Goal: Check status: Check status

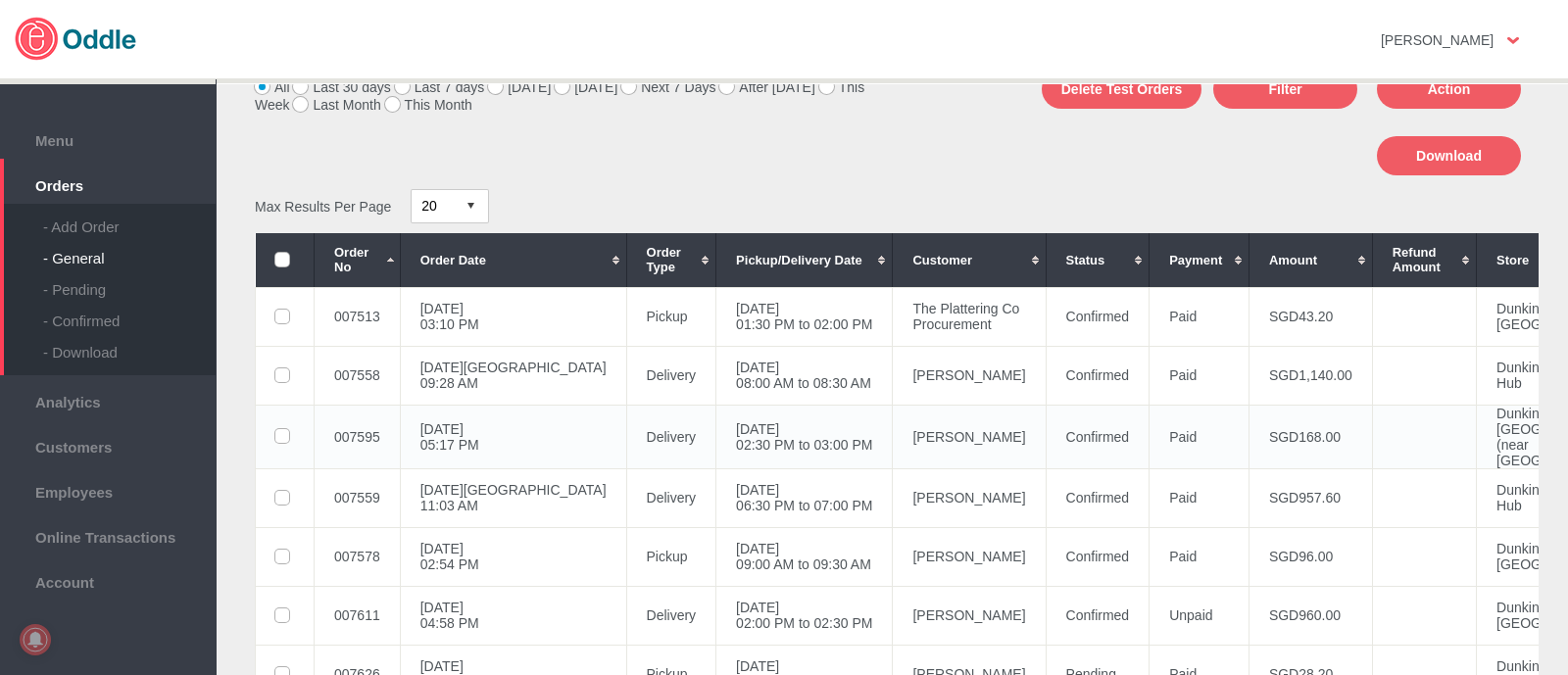
scroll to position [244, 0]
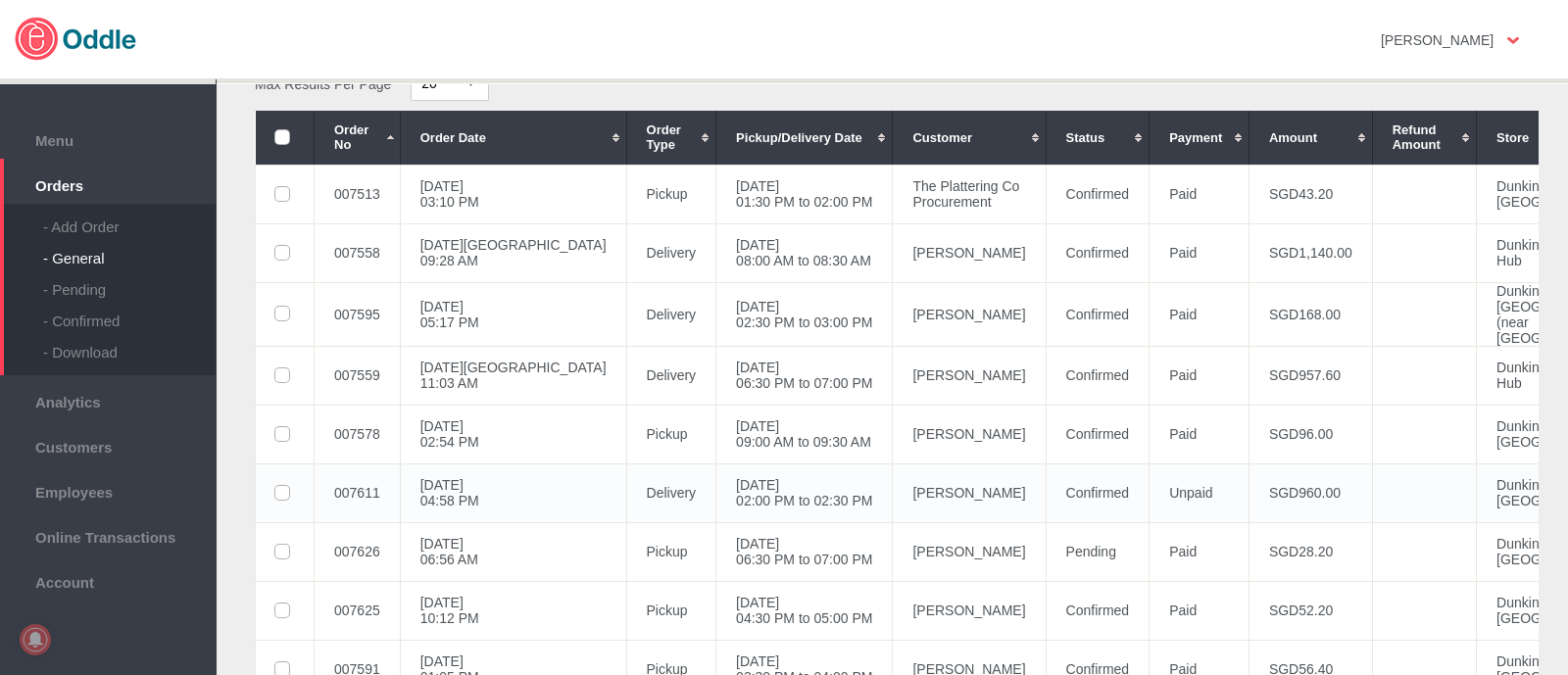
click at [1046, 521] on td "Confirmed" at bounding box center [1097, 493] width 104 height 58
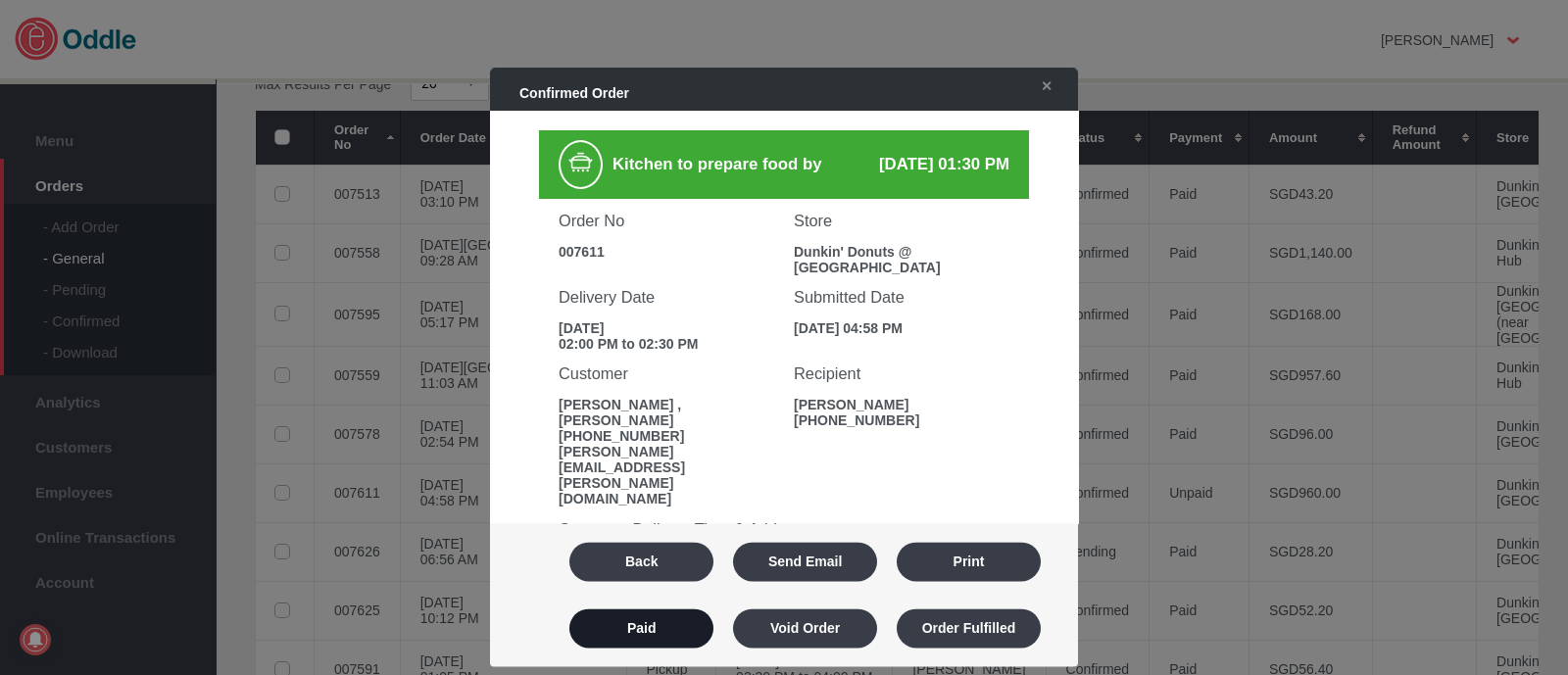
click at [691, 620] on button "Paid" at bounding box center [640, 628] width 144 height 40
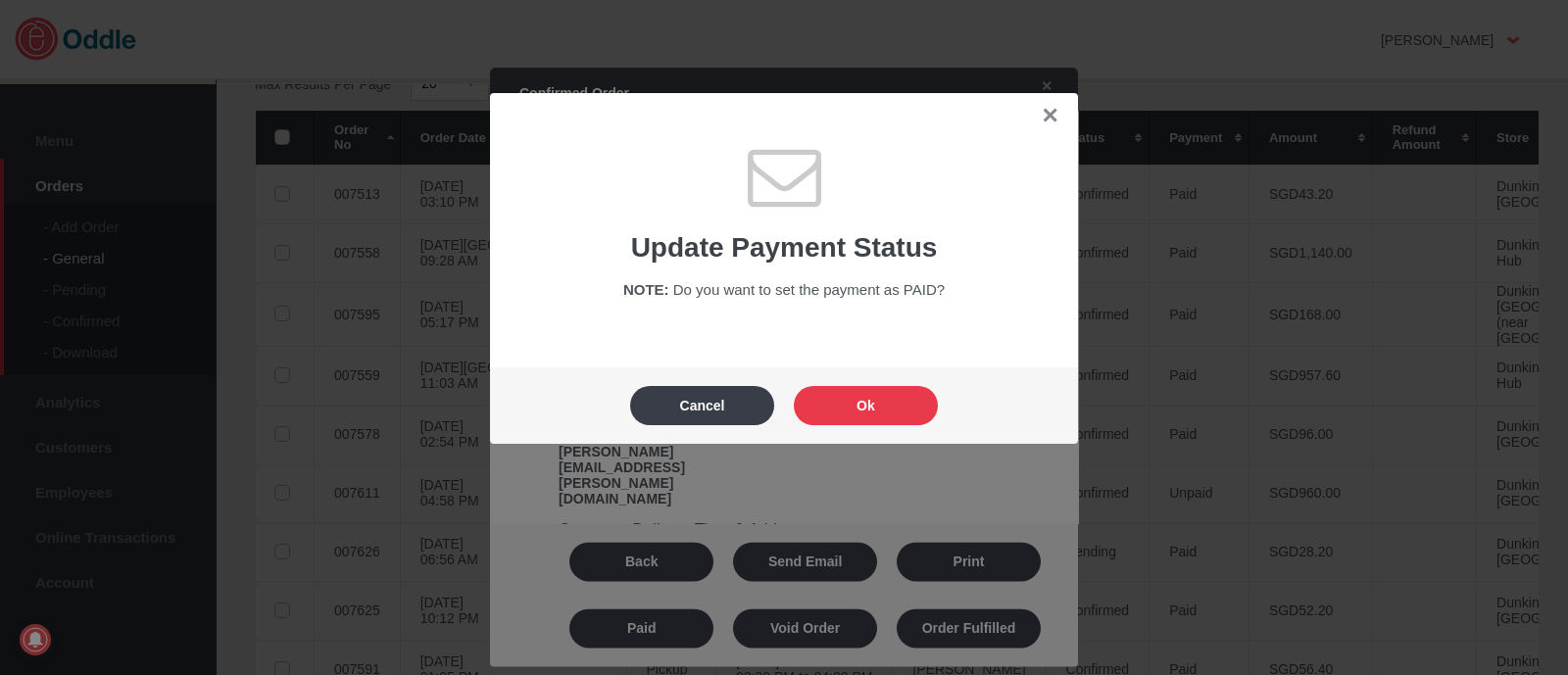
click at [863, 402] on button "Ok" at bounding box center [865, 405] width 144 height 40
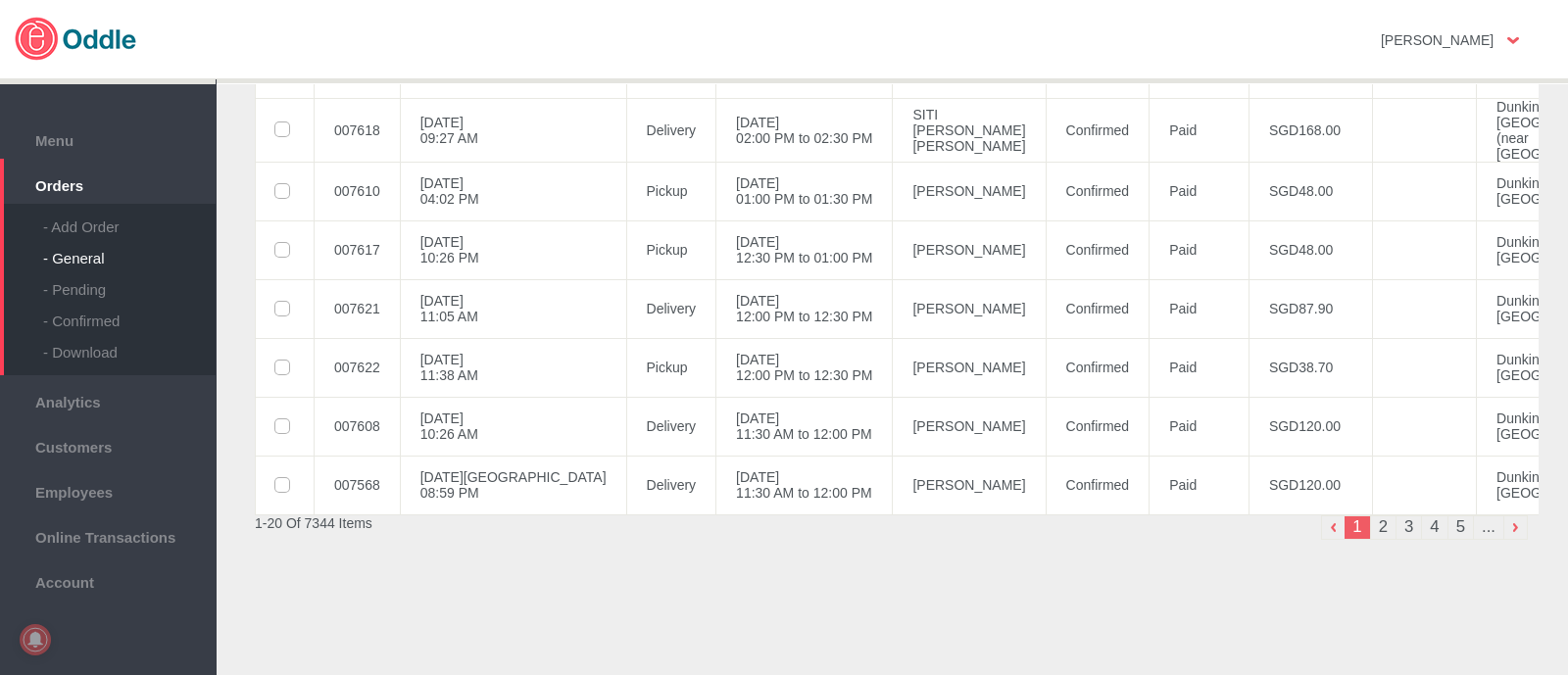
scroll to position [1299, 0]
click at [59, 286] on div "- Pending" at bounding box center [129, 282] width 172 height 32
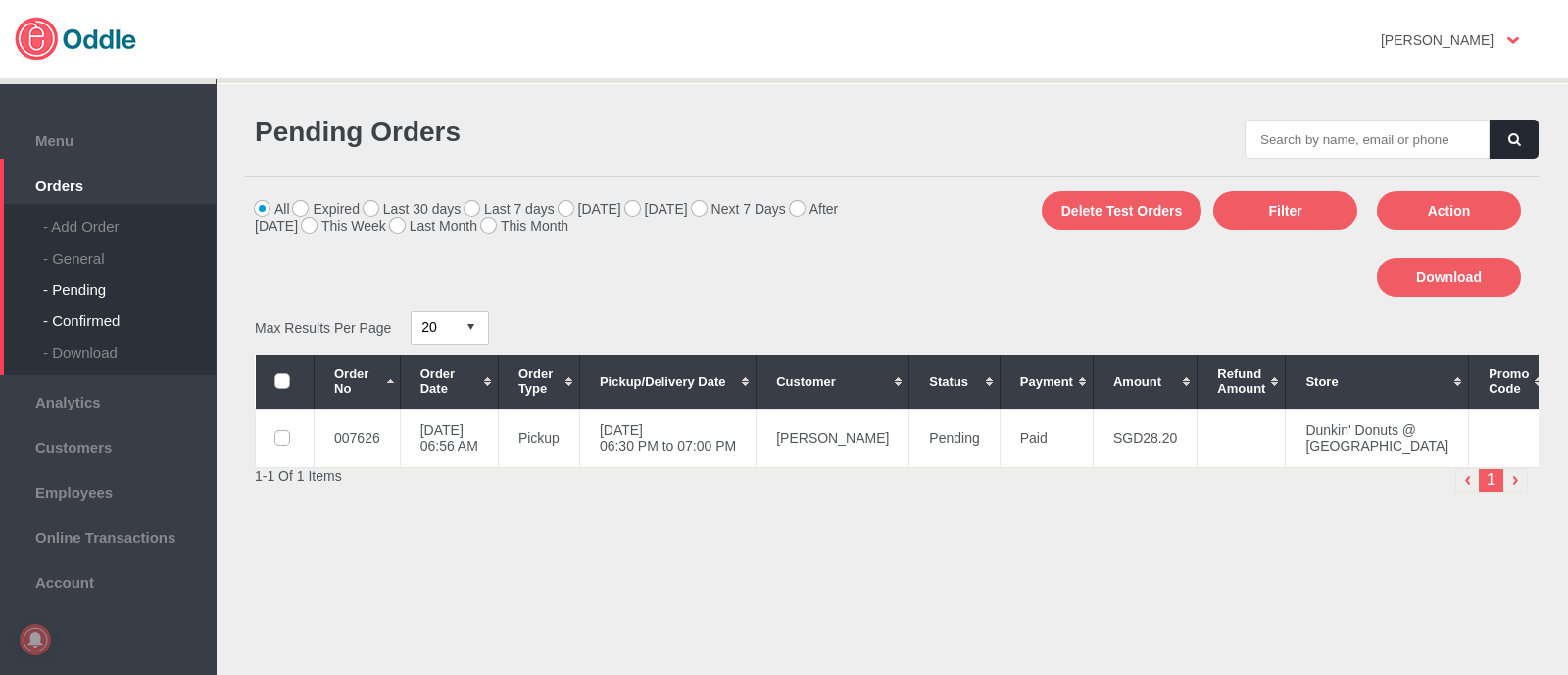
click at [127, 325] on div "- Confirmed" at bounding box center [129, 313] width 172 height 32
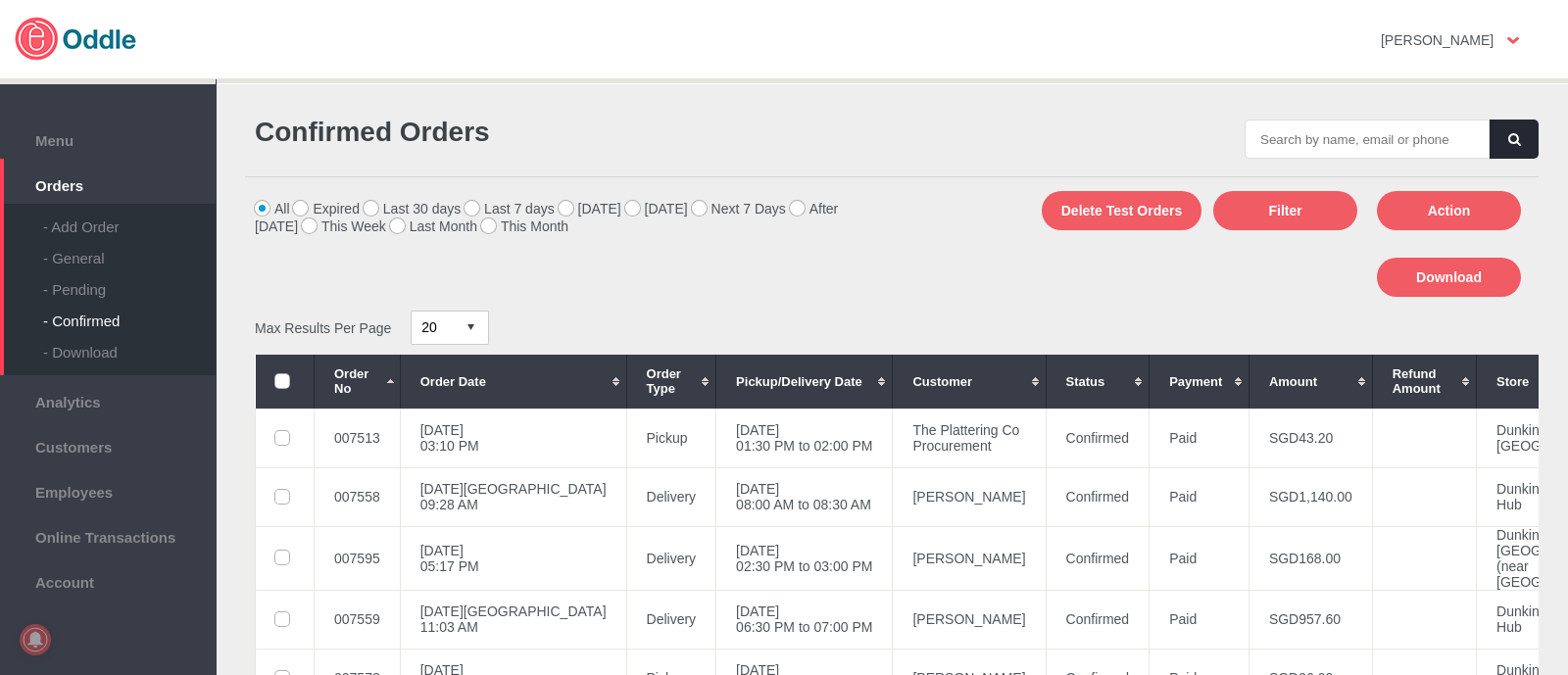
scroll to position [1269, 0]
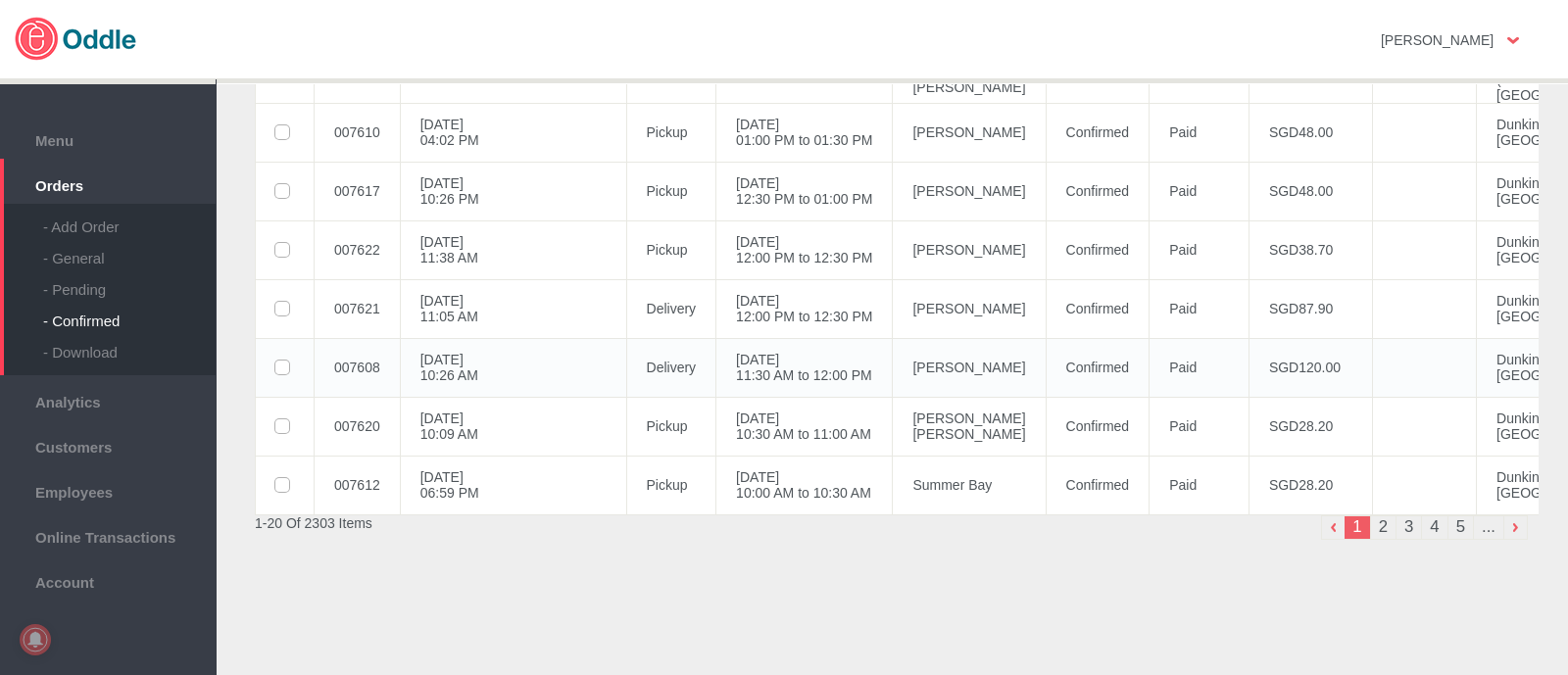
click at [1248, 379] on td "SGD120.00" at bounding box center [1309, 367] width 124 height 58
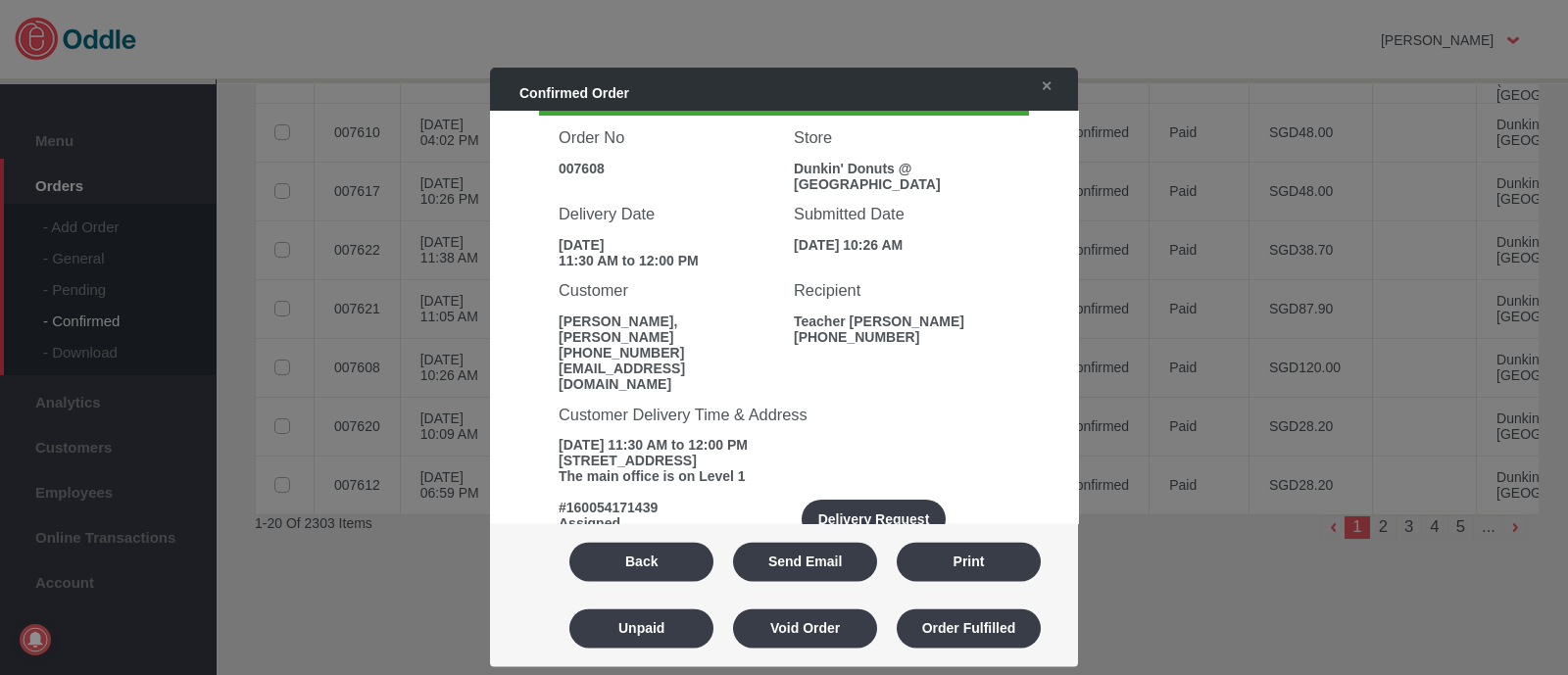
scroll to position [122, 0]
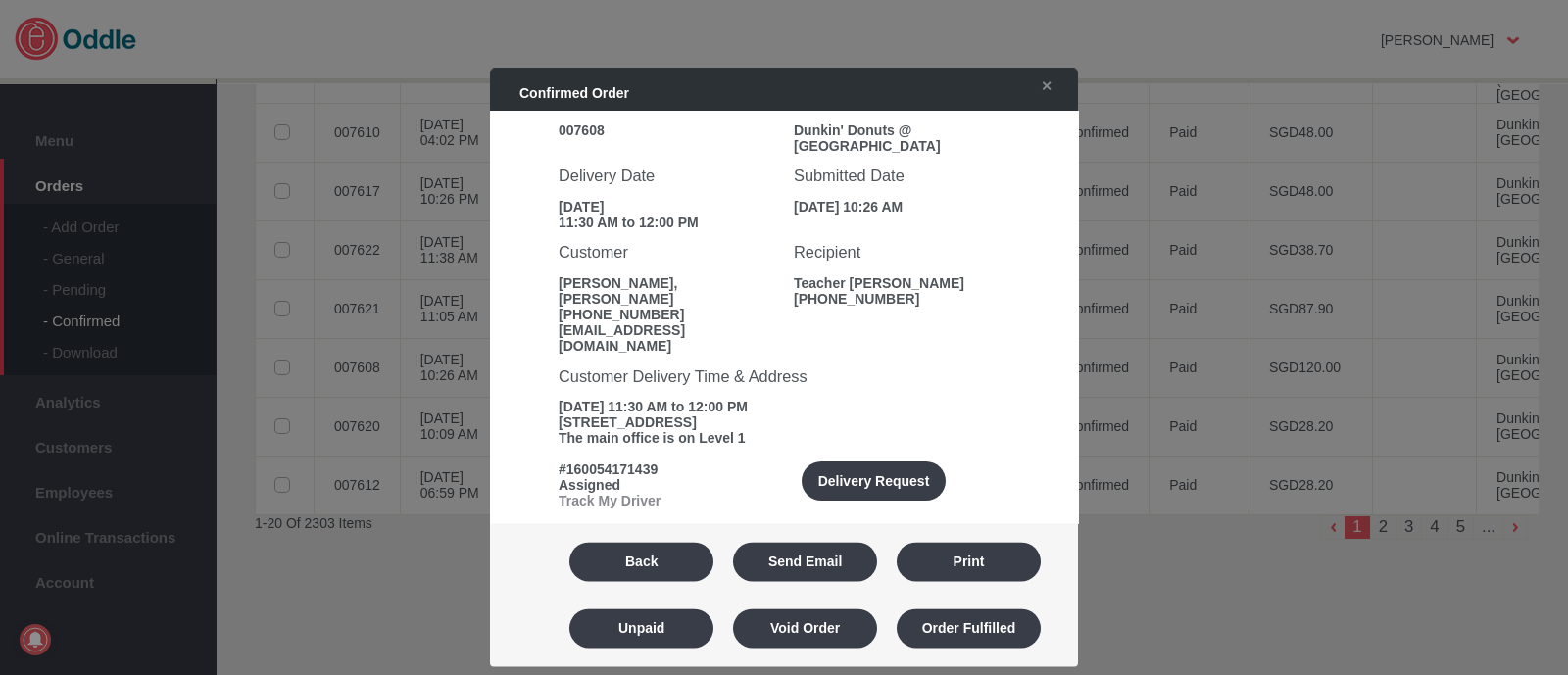
click at [600, 494] on link "Track My Driver" at bounding box center [609, 502] width 102 height 16
click at [1053, 95] on link "✕" at bounding box center [1042, 86] width 42 height 36
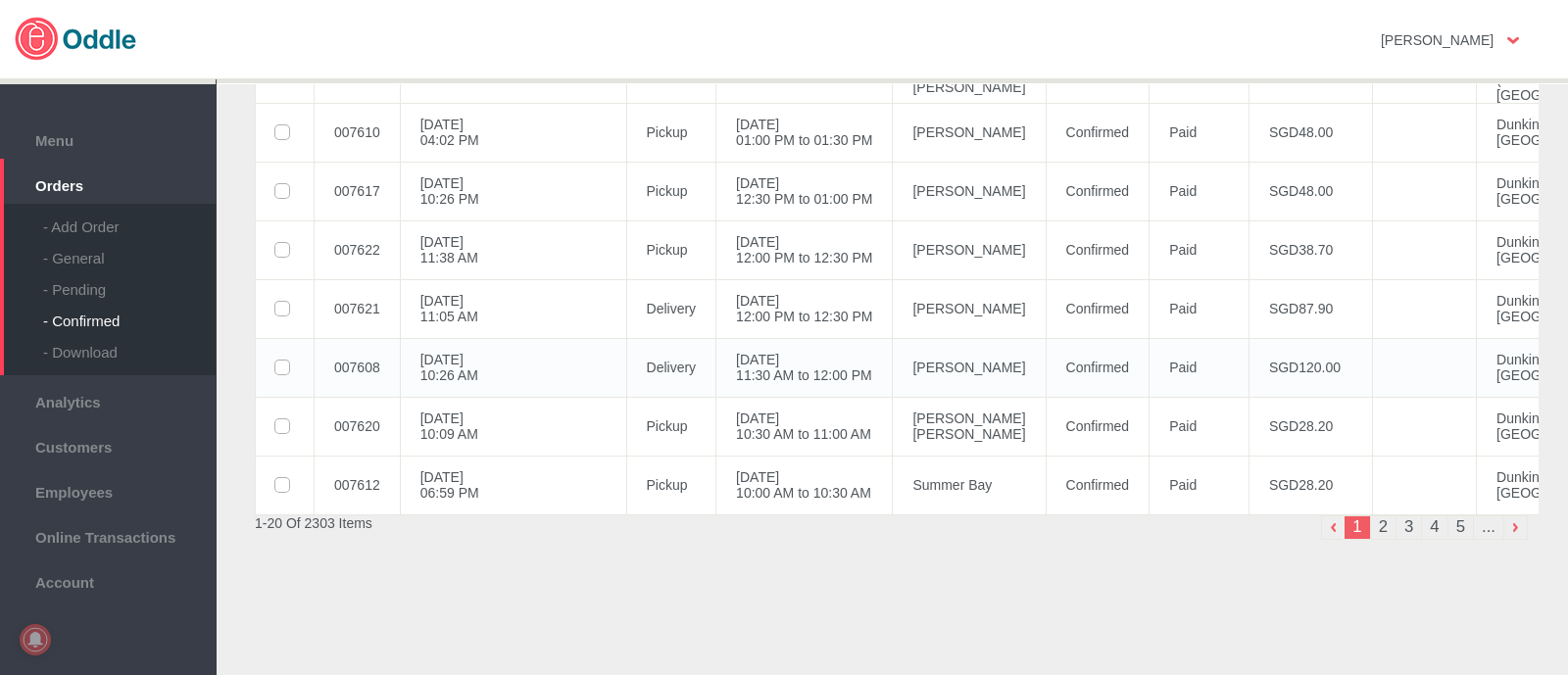
click at [770, 363] on td "04 Sep 2025, Thu 11:30 AM to 12:00 PM" at bounding box center [805, 367] width 176 height 58
click at [0, 0] on div "04 Sep 2025, 11:30 AM to 12:00 PM" at bounding box center [0, 0] width 0 height 0
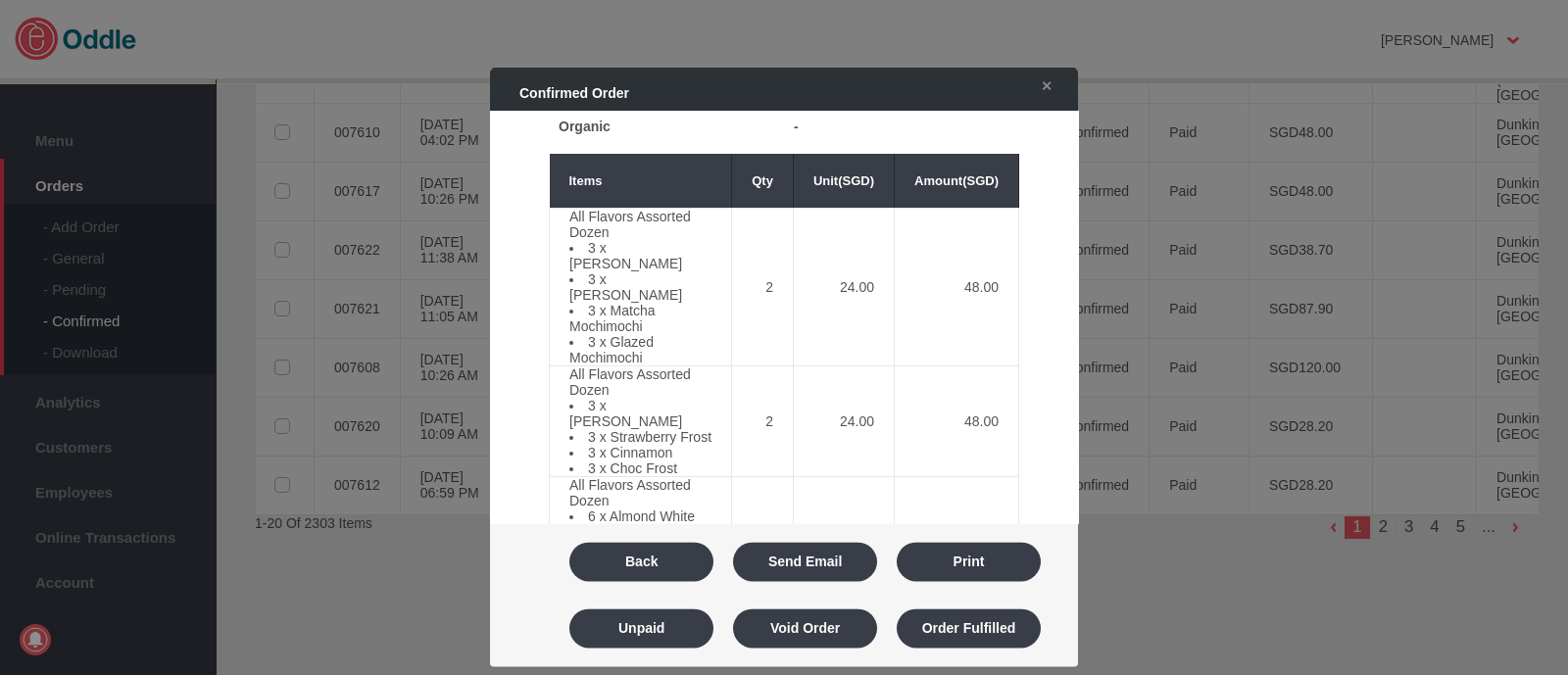
scroll to position [978, 0]
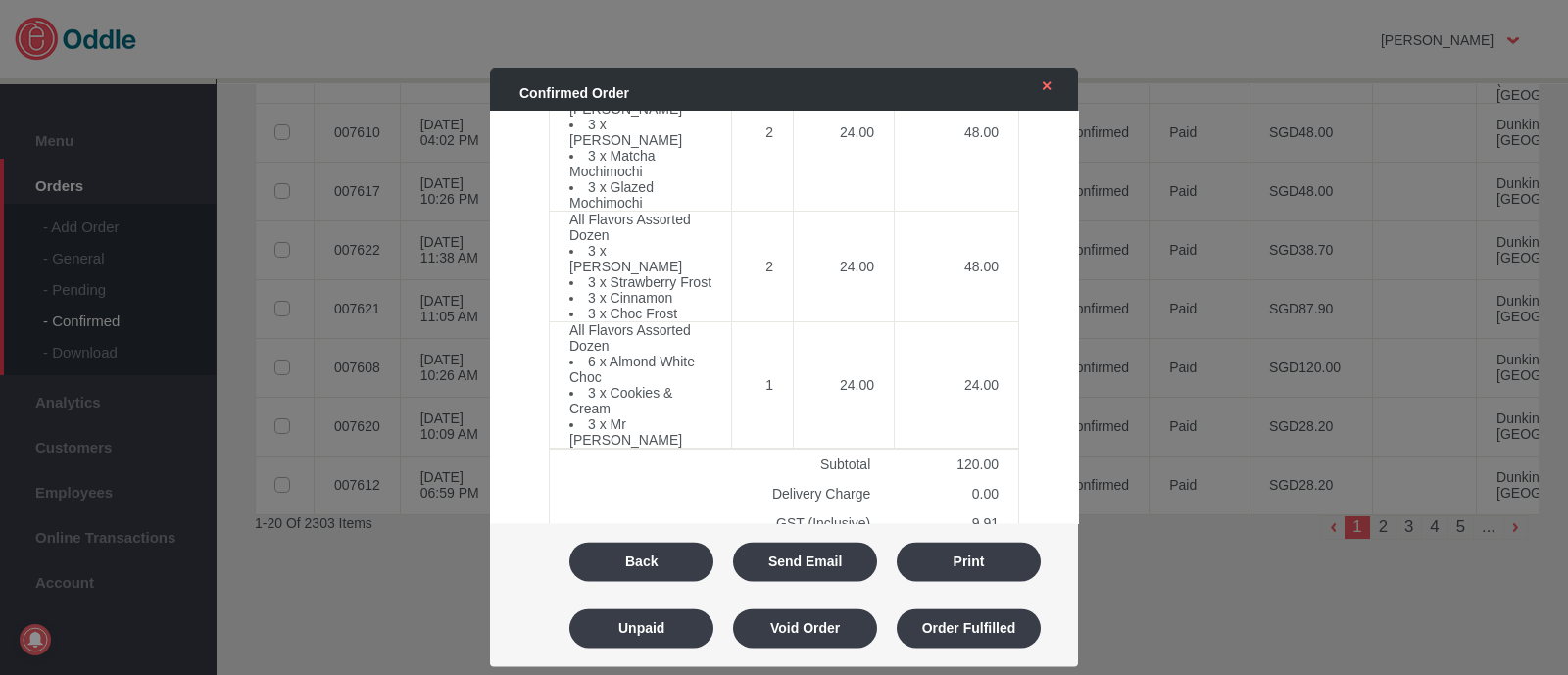
click at [1059, 96] on link "✕" at bounding box center [1042, 86] width 42 height 36
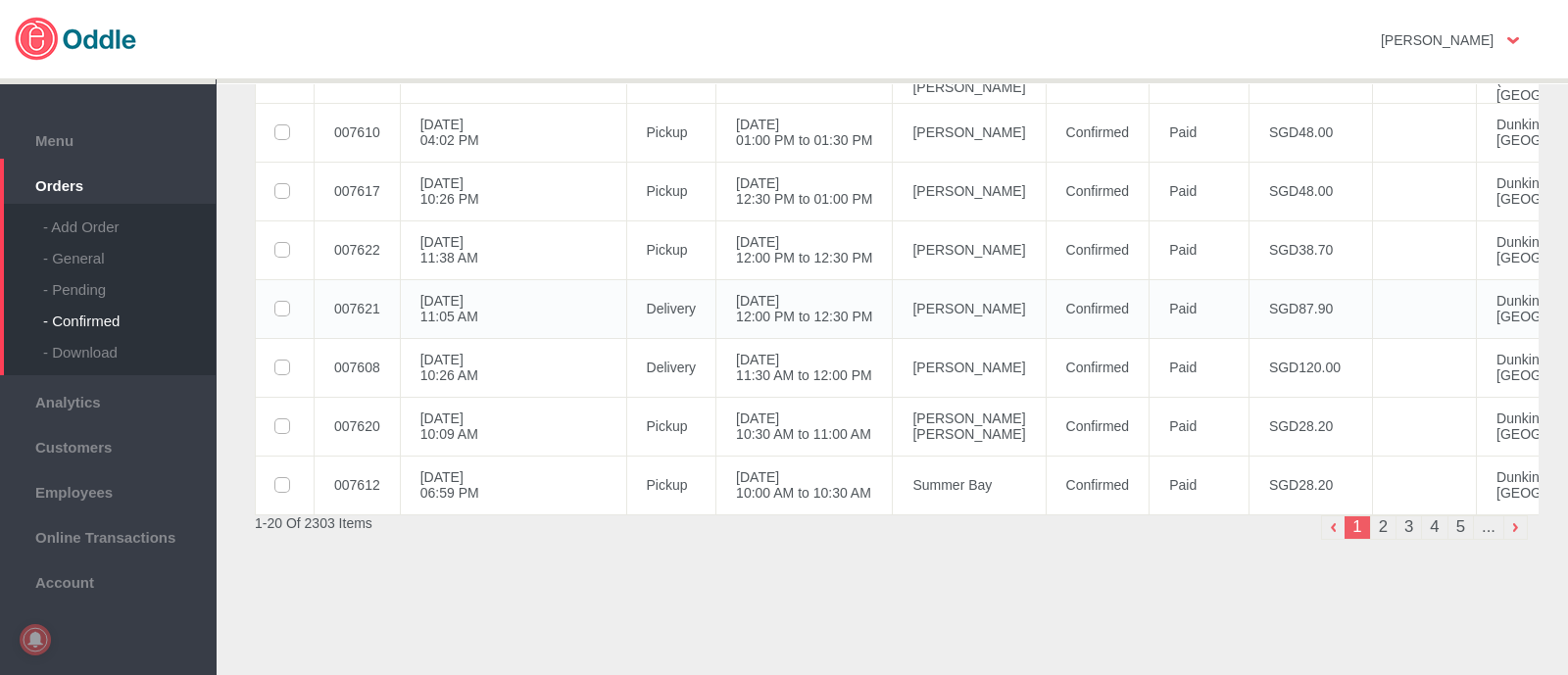
click at [1046, 308] on td "Confirmed" at bounding box center [1097, 308] width 104 height 58
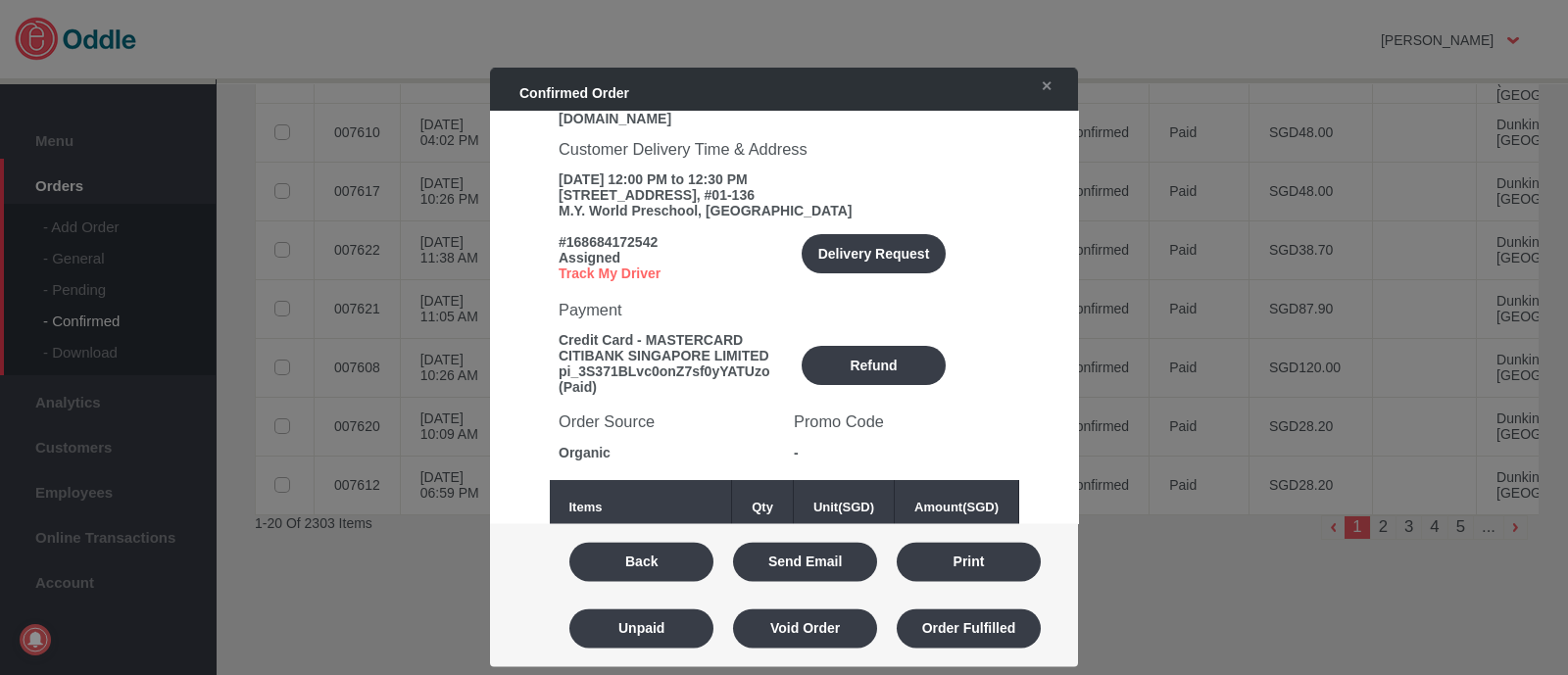
scroll to position [244, 0]
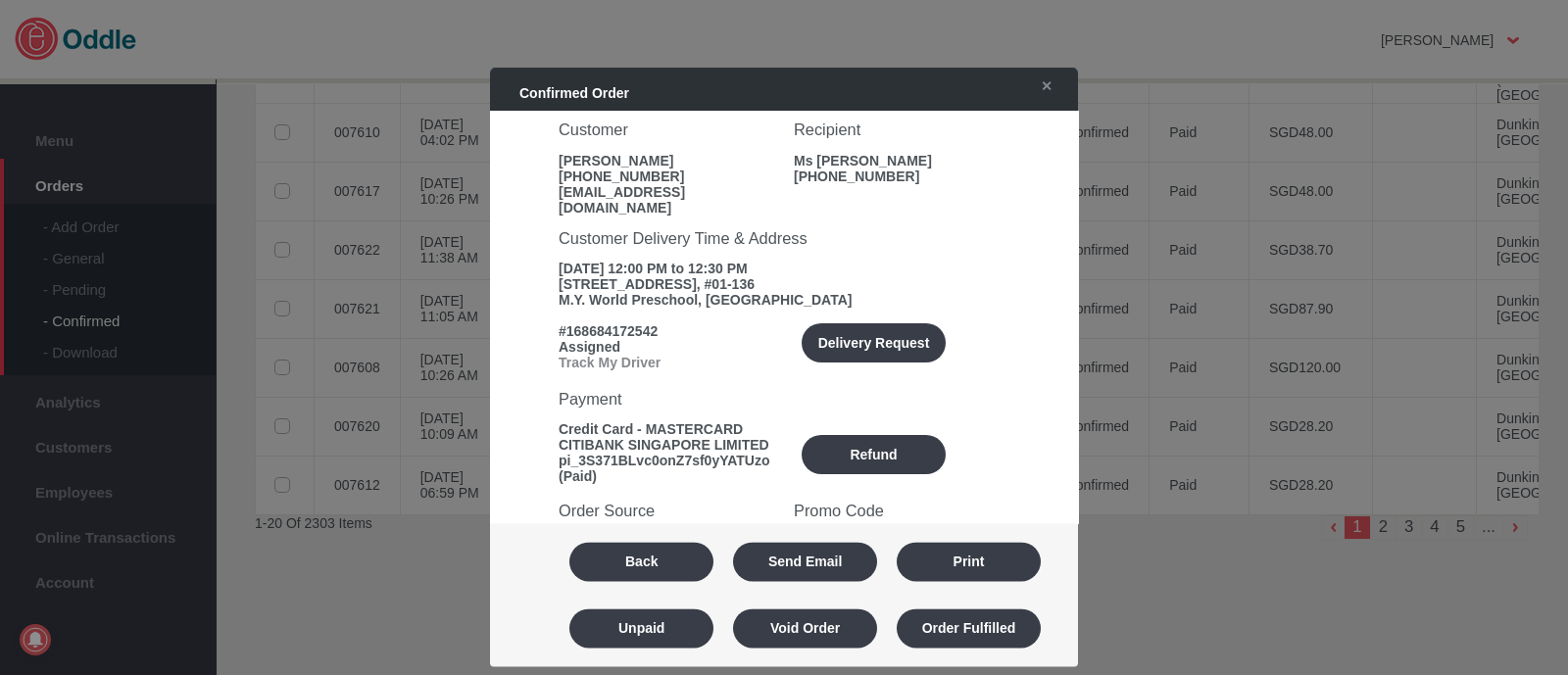
click at [617, 371] on link "Track My Driver" at bounding box center [609, 364] width 102 height 16
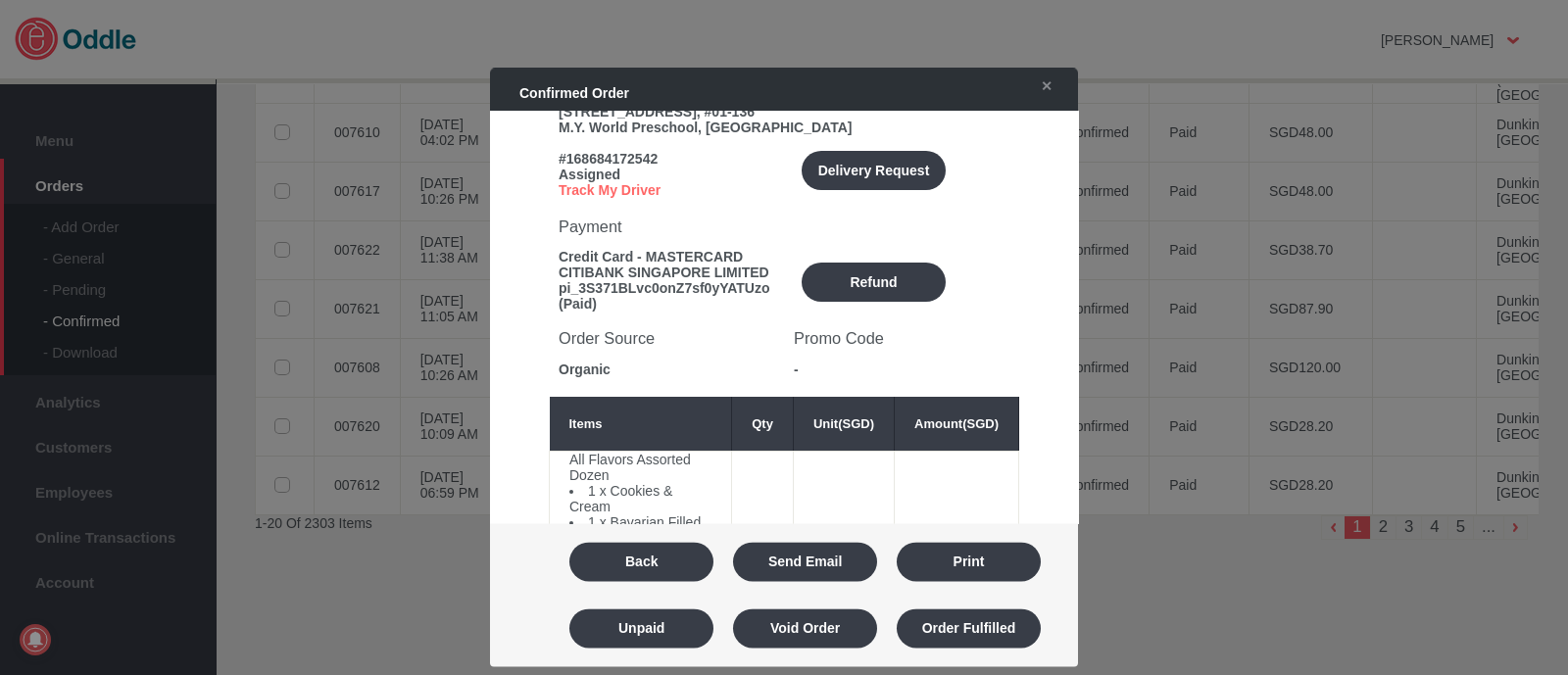
scroll to position [368, 0]
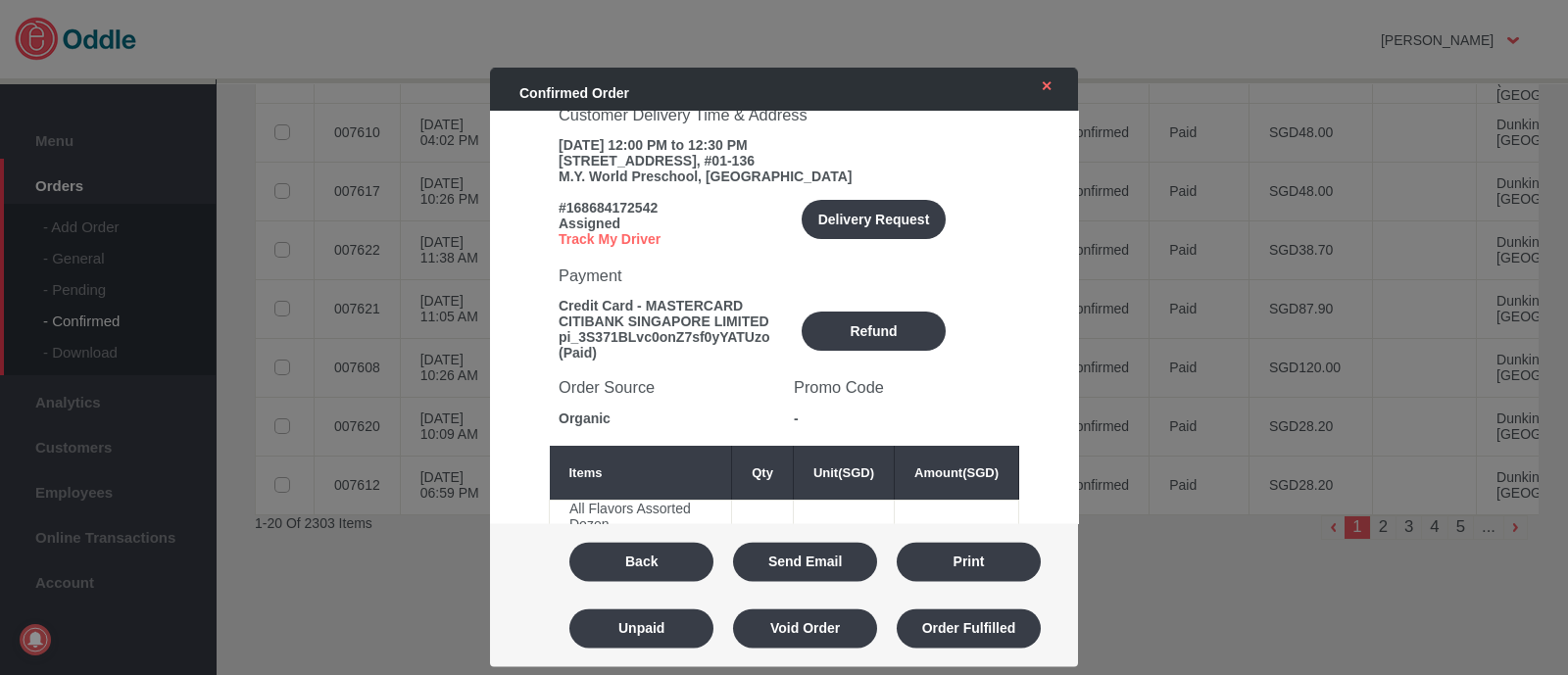
click at [1034, 94] on link "✕" at bounding box center [1042, 86] width 42 height 36
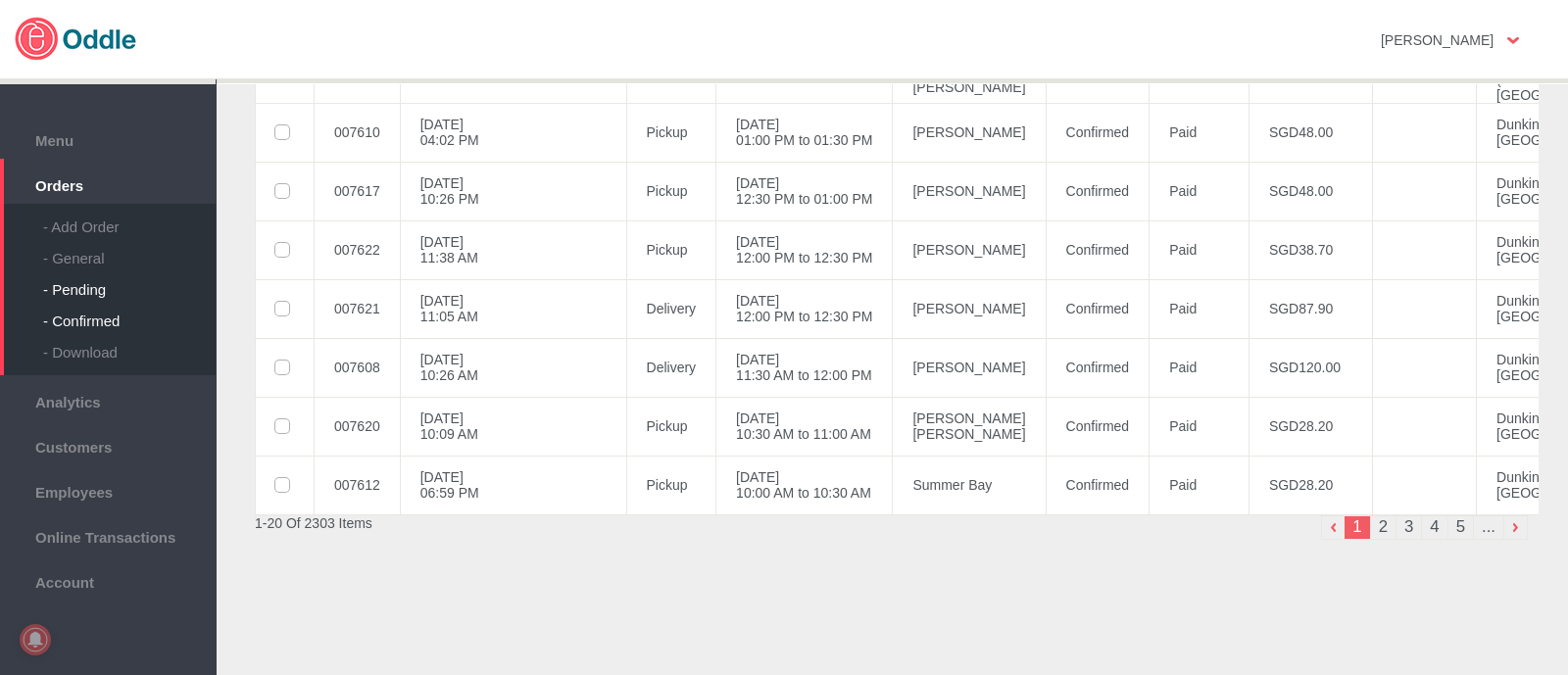
click at [136, 288] on div "- Pending" at bounding box center [129, 282] width 172 height 32
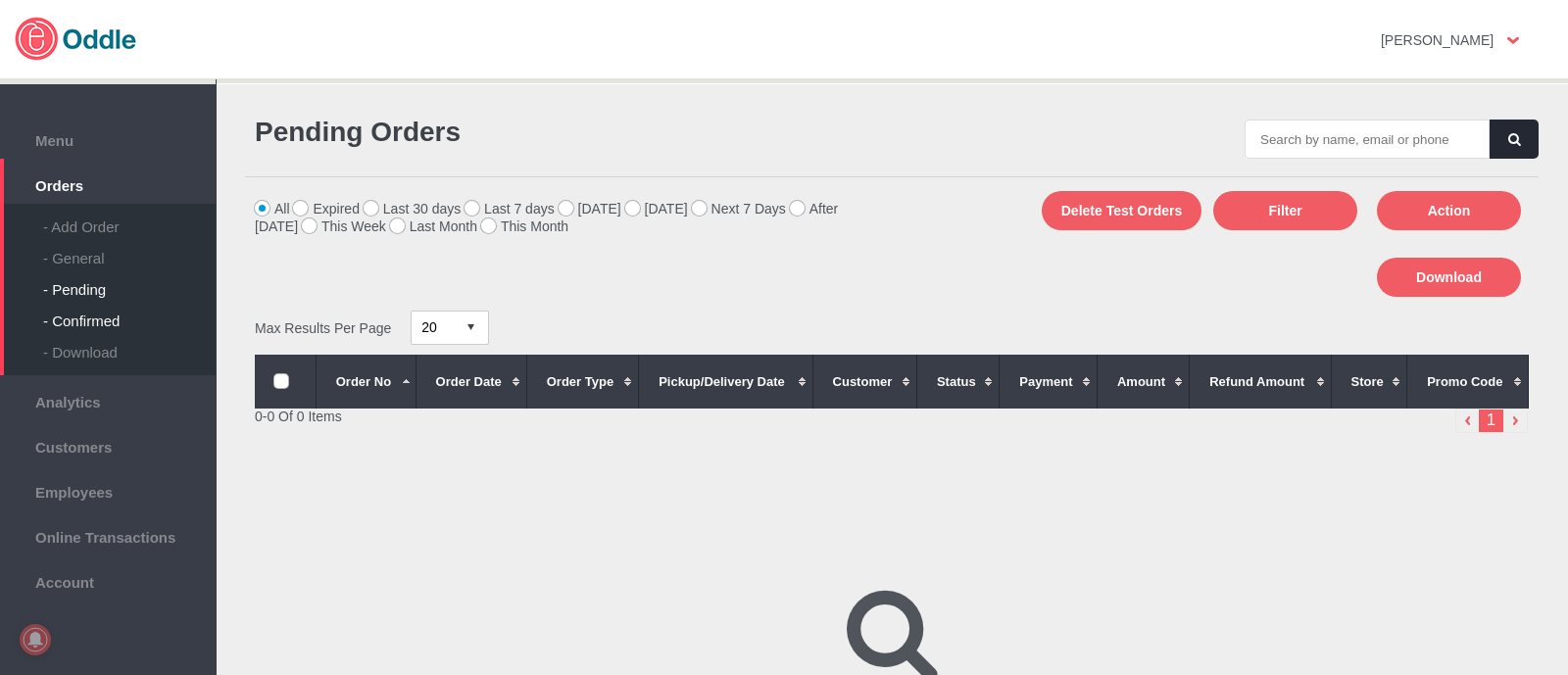
click at [137, 319] on div "- Confirmed" at bounding box center [129, 313] width 172 height 32
